Goal: Navigation & Orientation: Find specific page/section

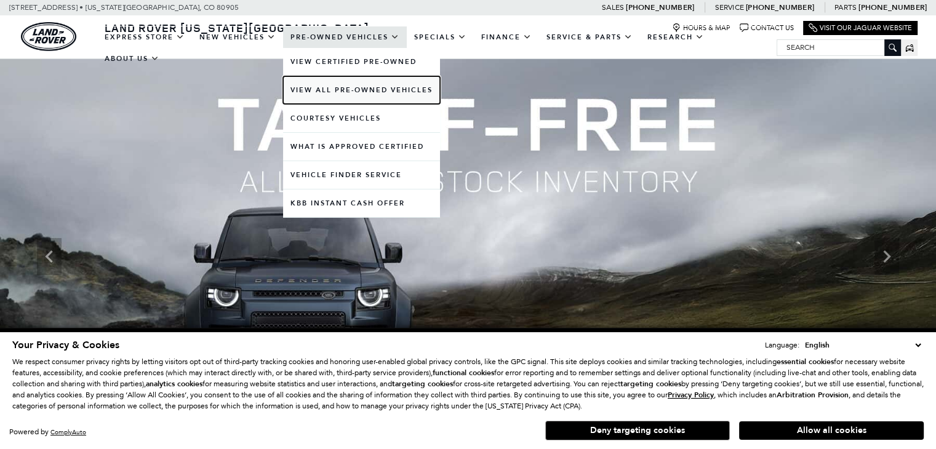
click at [383, 87] on link "View All Pre-Owned Vehicles" at bounding box center [361, 90] width 157 height 28
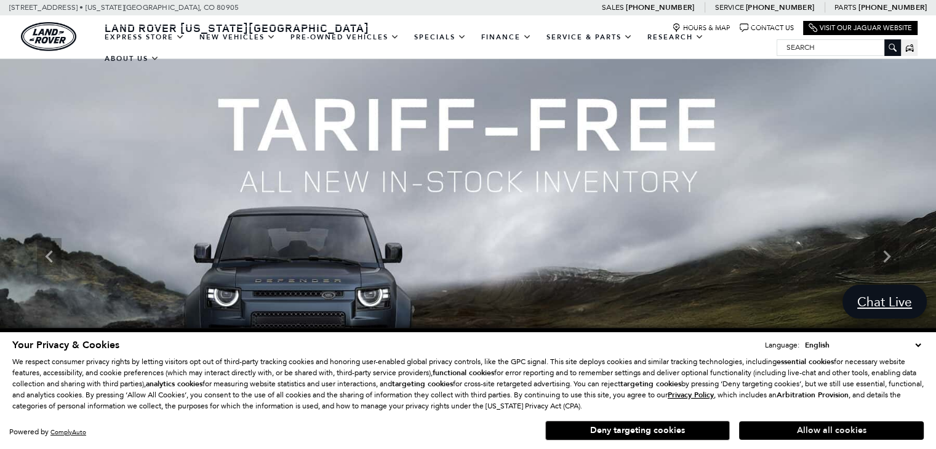
click at [812, 424] on button "Allow all cookies" at bounding box center [831, 430] width 185 height 18
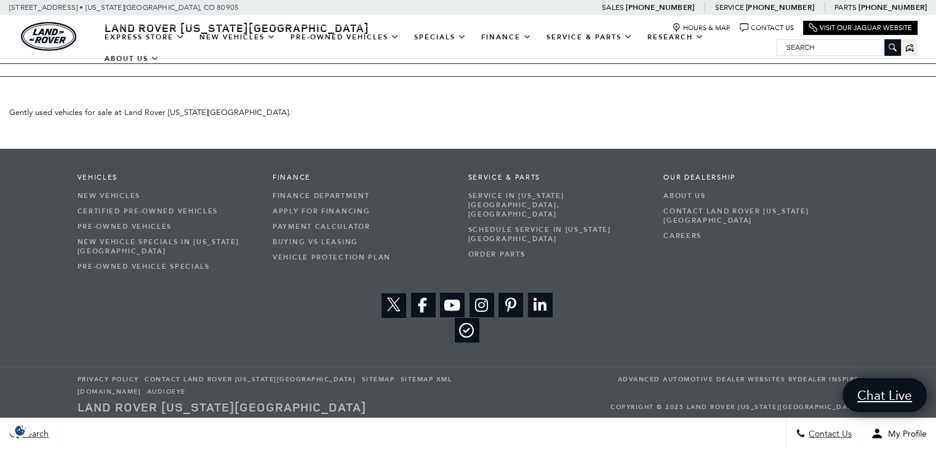
drag, startPoint x: 944, startPoint y: 63, endPoint x: 944, endPoint y: 451, distance: 388.2
